Goal: Task Accomplishment & Management: Use online tool/utility

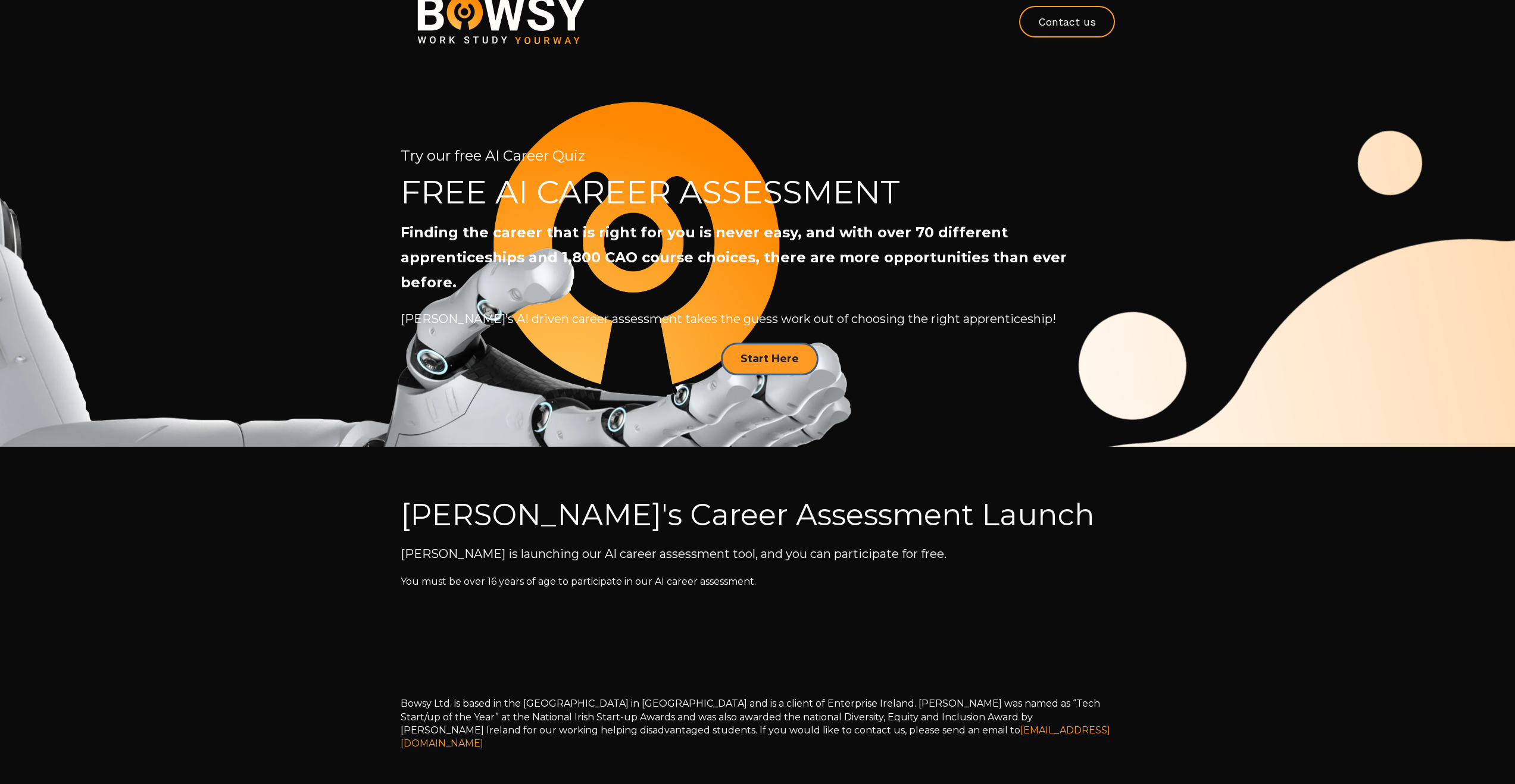
scroll to position [22, 0]
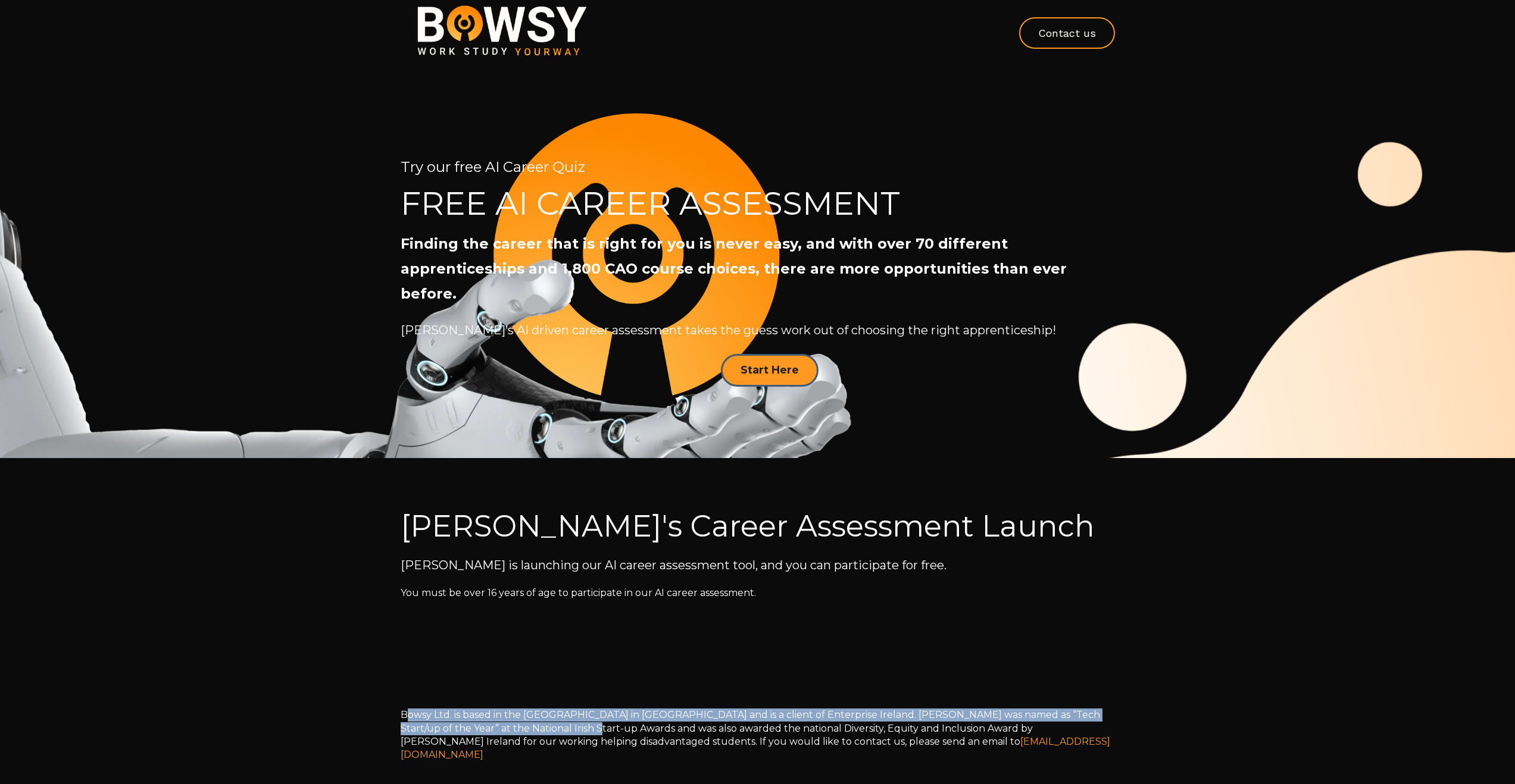
drag, startPoint x: 406, startPoint y: 690, endPoint x: 532, endPoint y: 701, distance: 126.5
click at [532, 709] on span "Bowsy Ltd. is based in the [GEOGRAPHIC_DATA] in [GEOGRAPHIC_DATA] and is a clie…" at bounding box center [750, 728] width 699 height 38
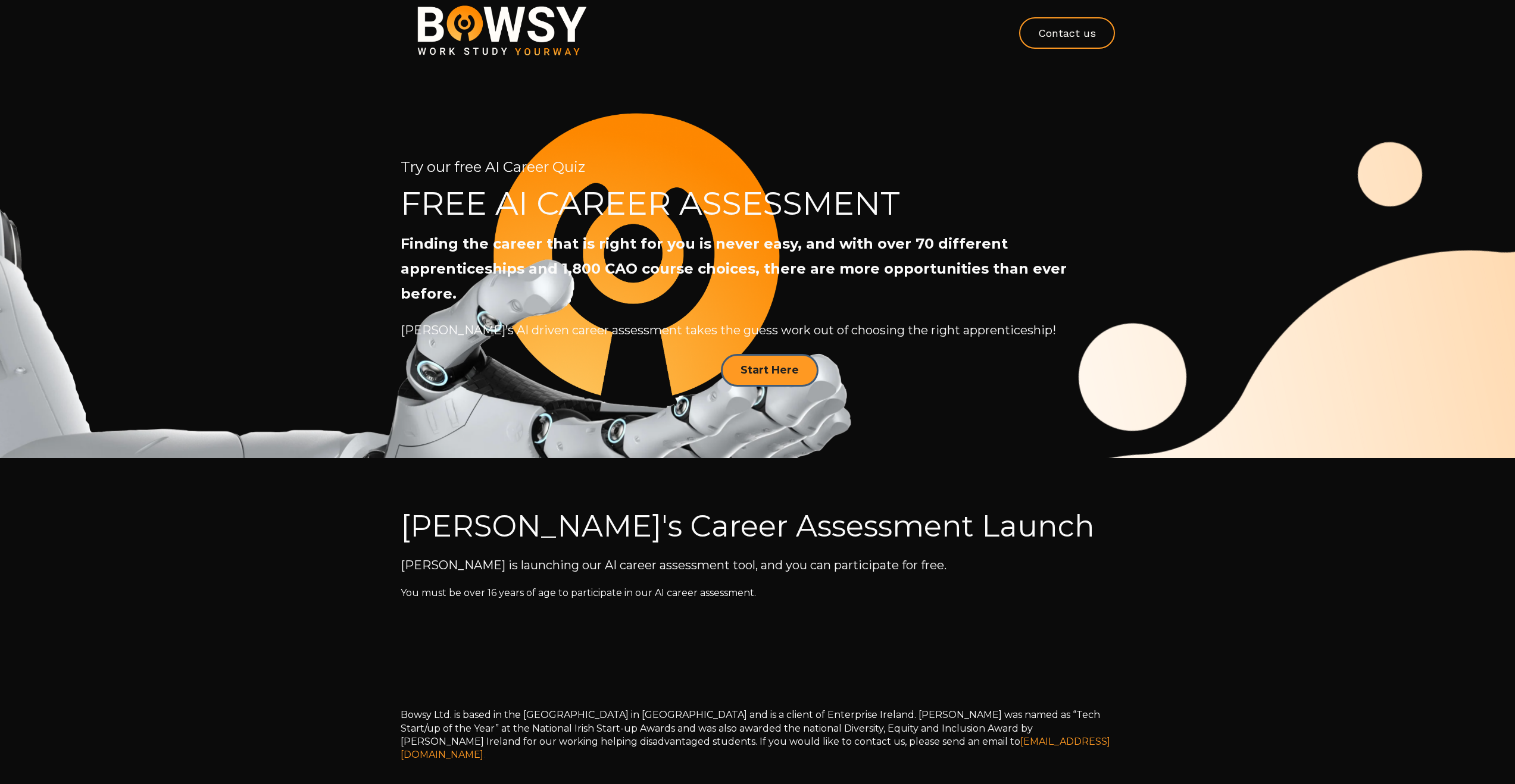
click at [971, 709] on span "Bowsy Ltd. is based in the [GEOGRAPHIC_DATA] in [GEOGRAPHIC_DATA] and is a clie…" at bounding box center [750, 728] width 699 height 38
click at [769, 354] on link "Start Here" at bounding box center [770, 370] width 98 height 33
